Goal: Task Accomplishment & Management: Manage account settings

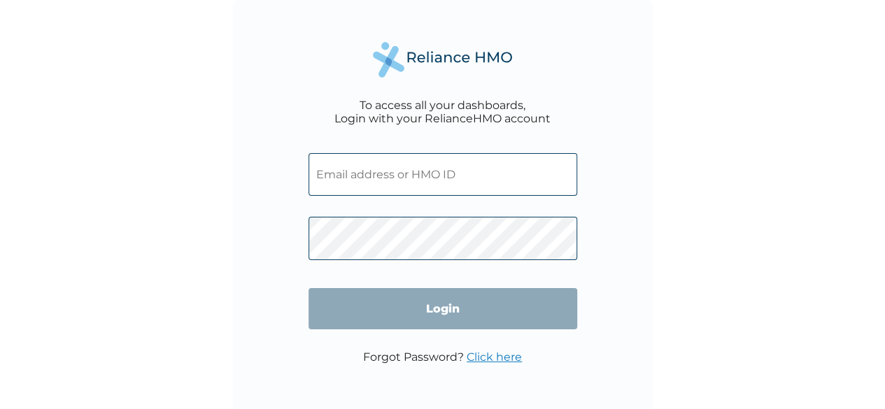
click at [400, 183] on input "text" at bounding box center [443, 174] width 269 height 43
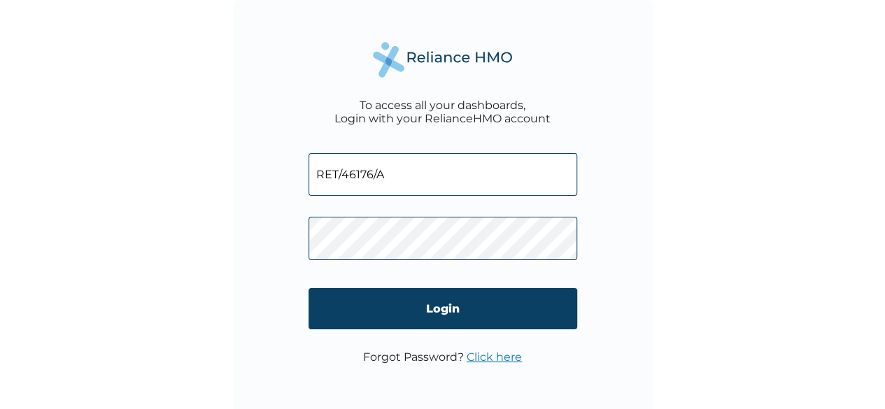
click at [418, 178] on input "RET/46176/A" at bounding box center [443, 174] width 269 height 43
click at [416, 178] on input "RET/46176/A" at bounding box center [443, 174] width 269 height 43
type input "R"
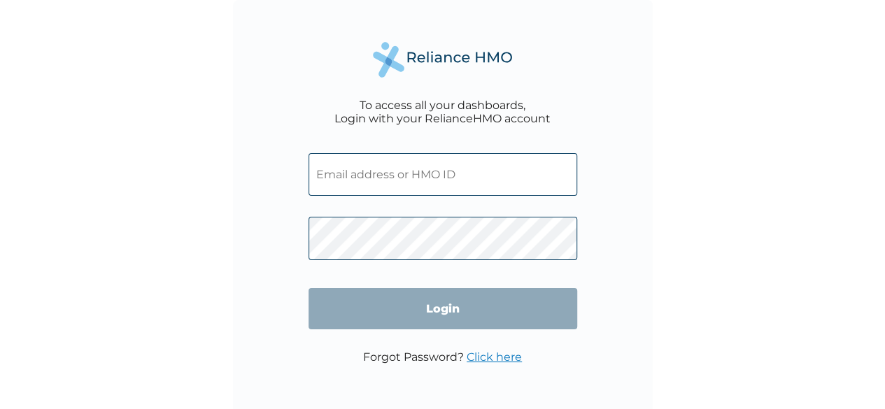
click at [392, 184] on input "text" at bounding box center [443, 174] width 269 height 43
click at [631, 166] on div "To access all your dashboards, Login with your RelianceHMO account Login Forgot…" at bounding box center [443, 210] width 420 height 420
click at [631, 169] on div "To access all your dashboards, Login with your RelianceHMO account Login Forgot…" at bounding box center [443, 210] width 420 height 420
click at [492, 167] on input "text" at bounding box center [443, 174] width 269 height 43
type input "roselineugbebe@gmail.com"
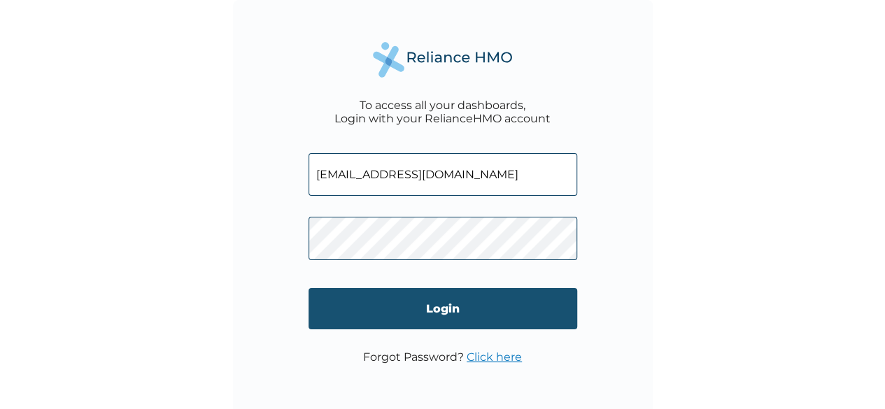
click at [430, 321] on input "Login" at bounding box center [443, 308] width 269 height 41
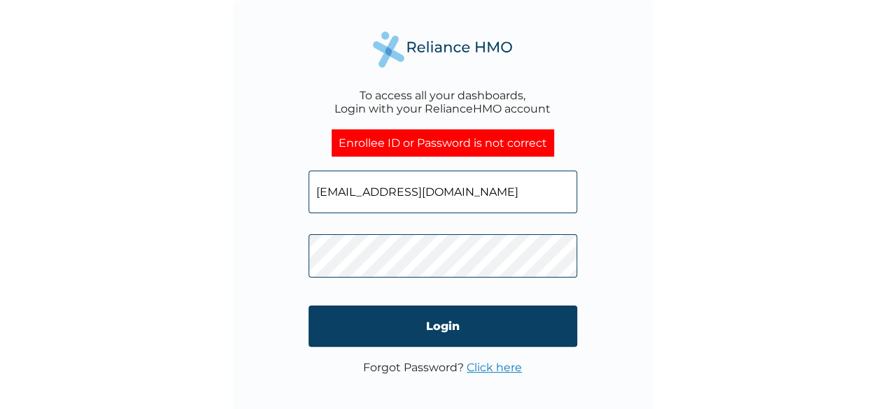
click at [475, 195] on input "roselineugbebe@gmail.com" at bounding box center [443, 192] width 269 height 43
type input "r"
type input "ugbeberoseline@gmail.com"
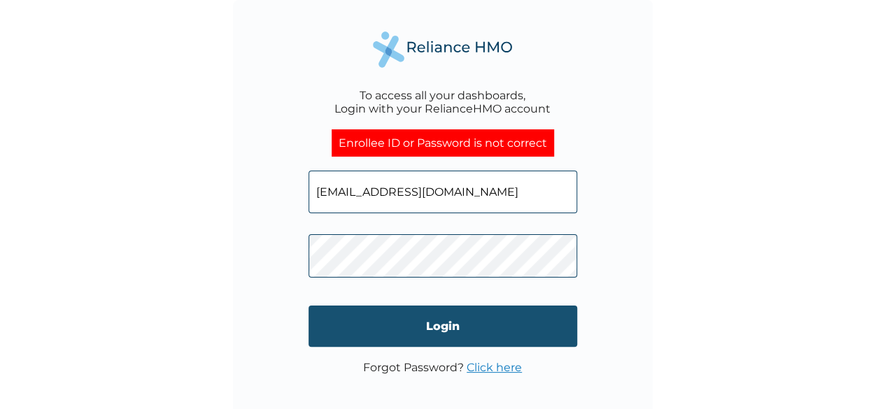
click at [442, 332] on input "Login" at bounding box center [443, 326] width 269 height 41
